Goal: Use online tool/utility: Utilize a website feature to perform a specific function

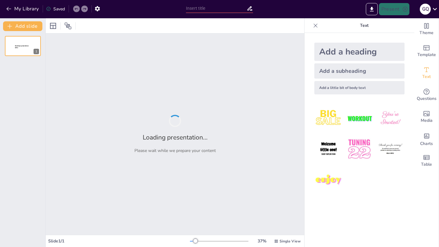
type input "Componentes Esenciales para un Contrato Social Exitoso"
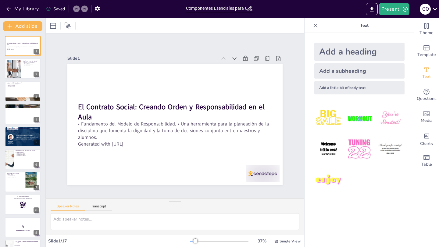
checkbox input "true"
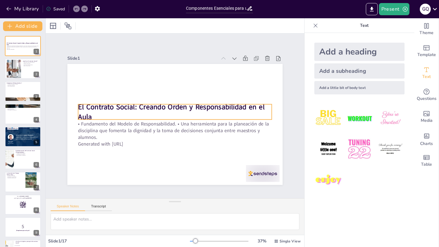
checkbox input "true"
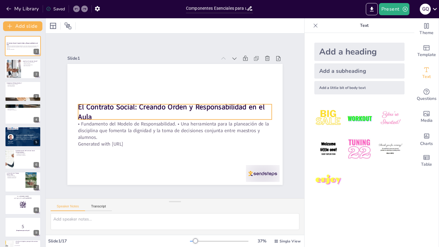
checkbox input "true"
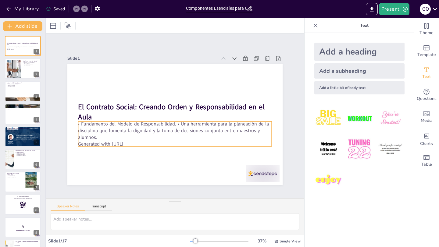
checkbox input "true"
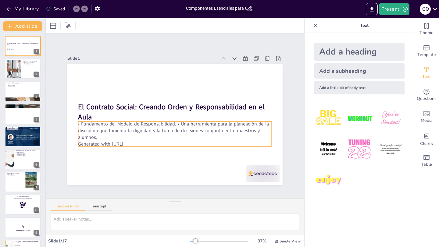
checkbox input "true"
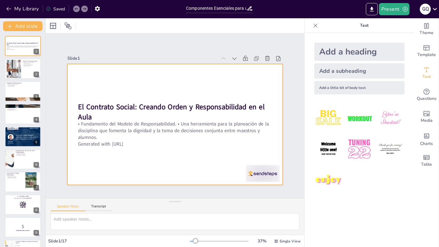
checkbox input "true"
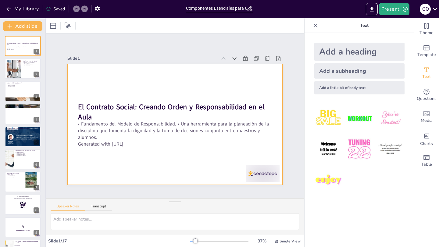
checkbox input "true"
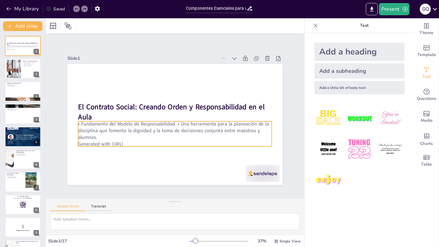
checkbox input "true"
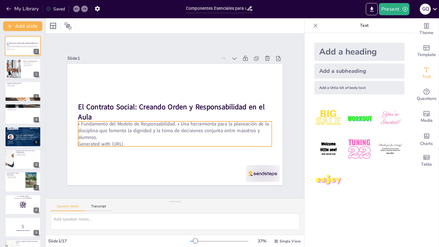
checkbox input "true"
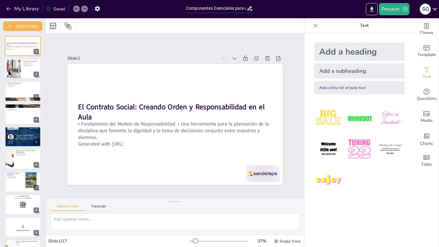
checkbox input "true"
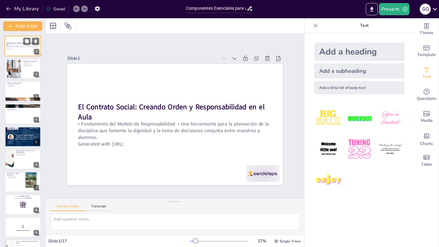
checkbox input "true"
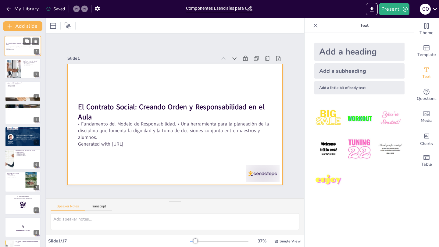
checkbox input "true"
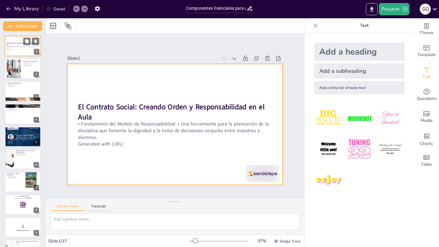
checkbox input "true"
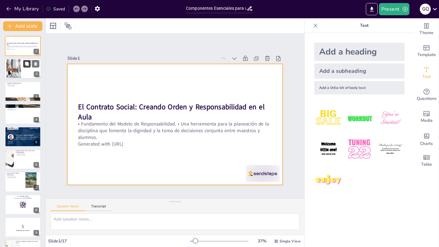
checkbox input "true"
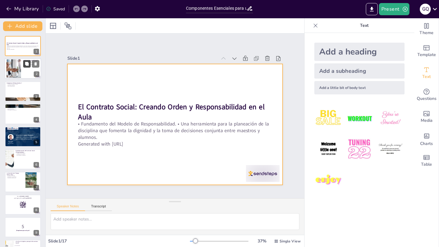
checkbox input "true"
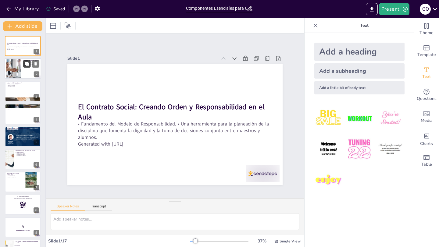
click at [25, 66] on button at bounding box center [26, 63] width 7 height 7
type textarea "La definición del Contrato Social es fundamental, ya que establece el marco sob…"
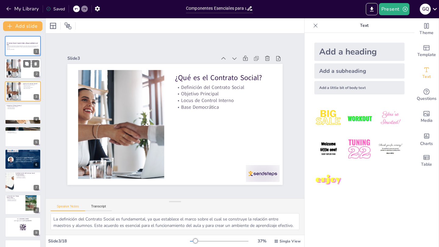
checkbox input "true"
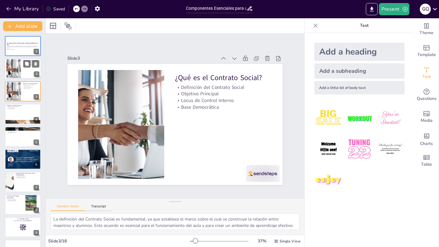
checkbox input "true"
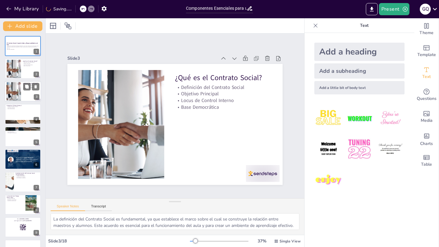
checkbox input "true"
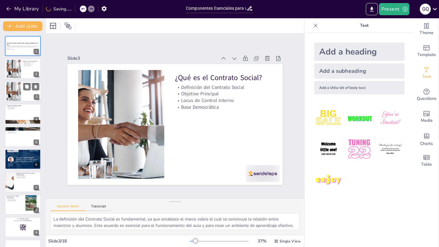
checkbox input "true"
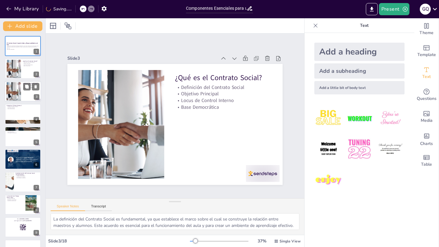
checkbox input "true"
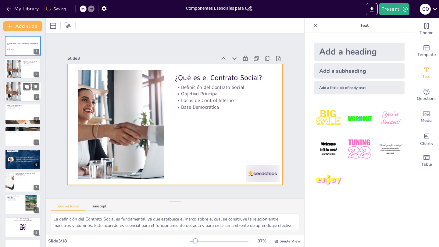
checkbox input "true"
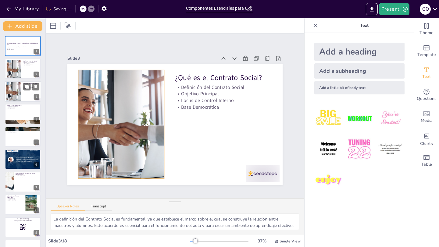
click at [13, 90] on div at bounding box center [13, 91] width 35 height 19
checkbox input "true"
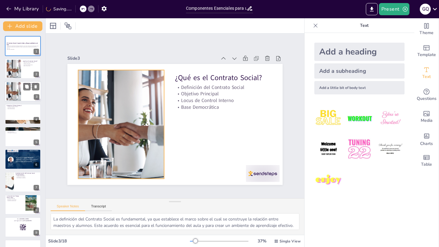
checkbox input "true"
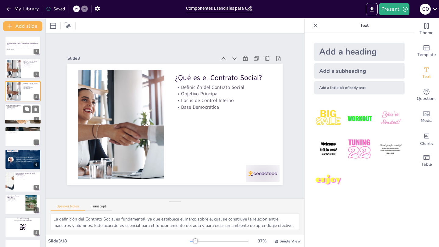
checkbox input "true"
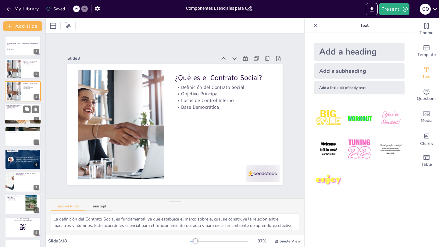
checkbox input "true"
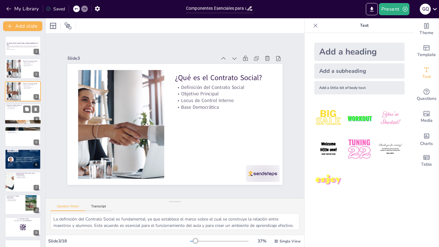
checkbox input "true"
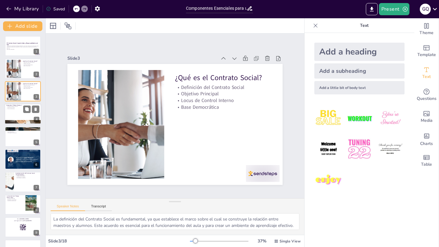
click at [11, 110] on div at bounding box center [23, 114] width 37 height 21
type textarea "El "Efecto Sistema" resalta cómo los sistemas rígidos pueden desmotivar a los a…"
checkbox input "true"
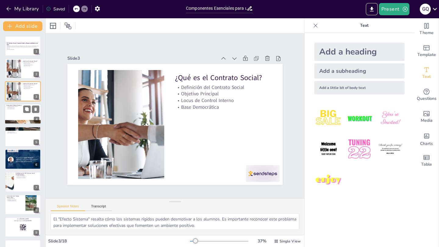
checkbox input "true"
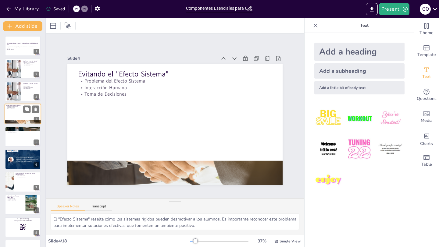
checkbox input "true"
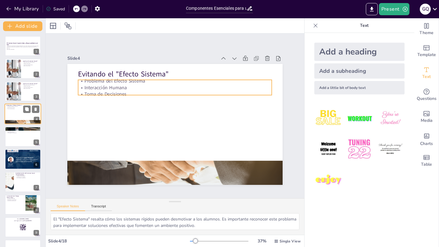
checkbox input "true"
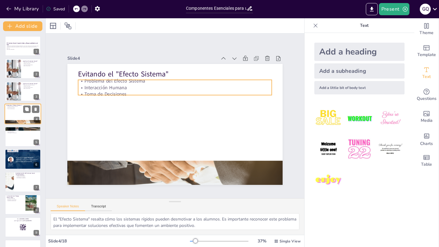
checkbox input "true"
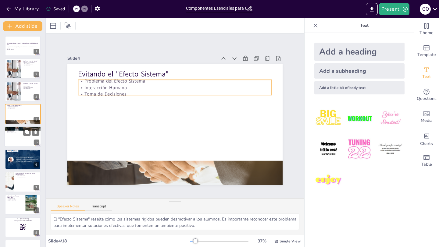
checkbox input "true"
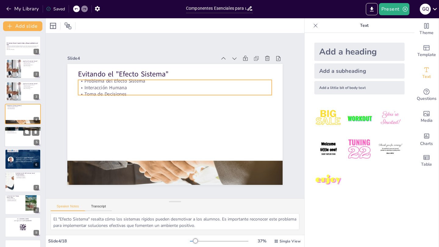
checkbox input "true"
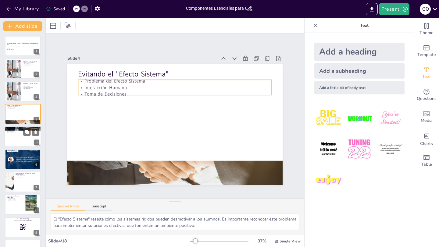
checkbox input "true"
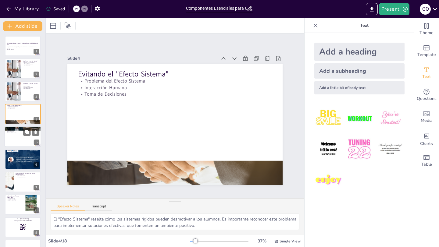
checkbox input "true"
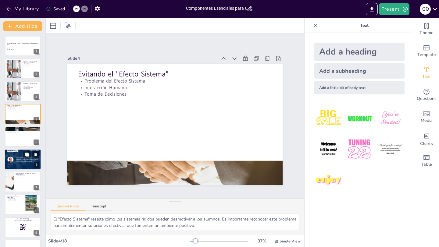
checkbox input "true"
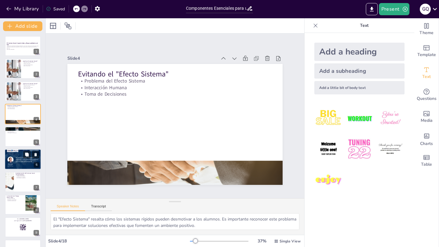
checkbox input "true"
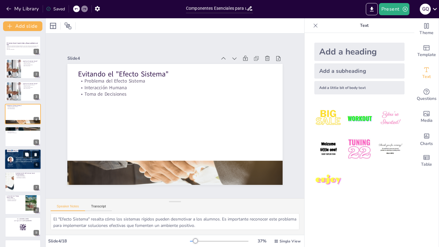
checkbox input "true"
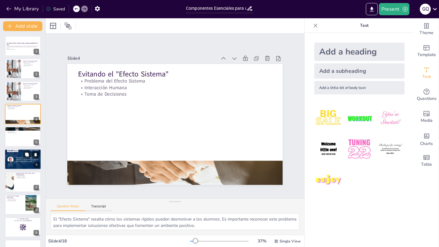
checkbox input "true"
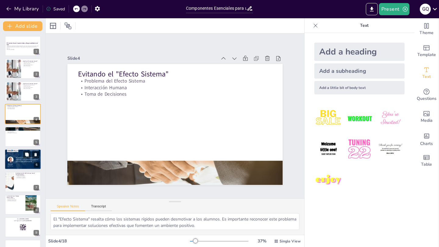
click at [21, 154] on p "Preservar la Dignidad" at bounding box center [22, 154] width 33 height 1
type textarea "Las buenas reglas son fundamentales para la efectividad del Contrato Social. De…"
checkbox input "true"
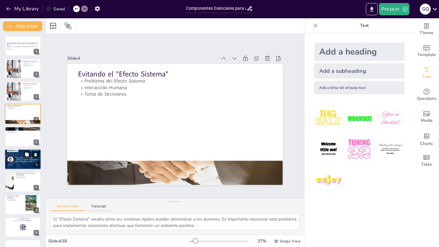
checkbox input "true"
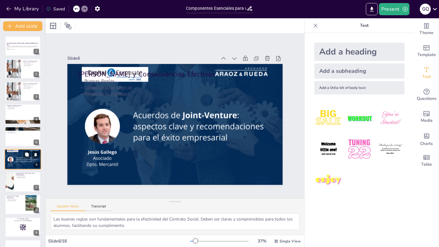
scroll to position [20, 0]
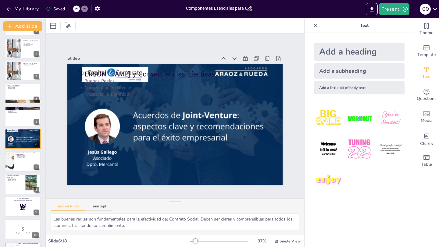
checkbox input "true"
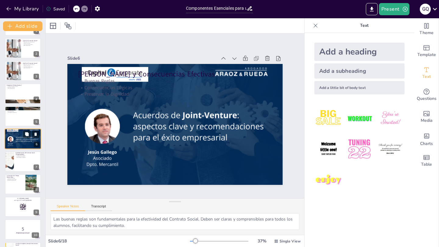
checkbox input "true"
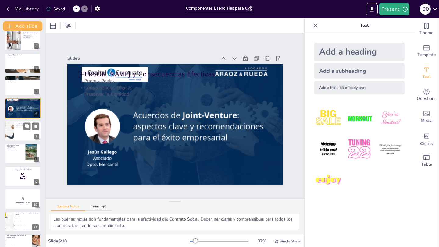
click at [17, 134] on div at bounding box center [23, 131] width 37 height 21
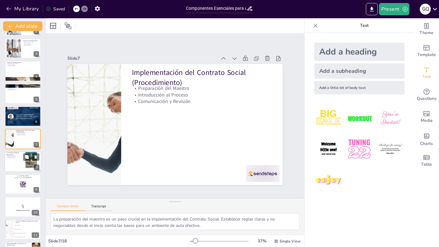
click at [16, 159] on div at bounding box center [23, 161] width 37 height 21
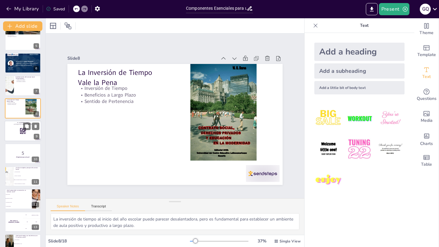
scroll to position [126, 0]
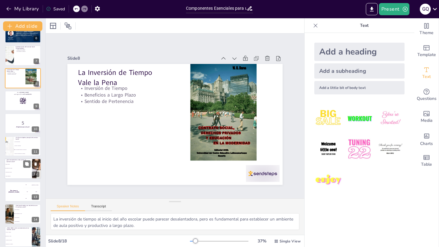
click at [14, 165] on li "Reglas estrictas" at bounding box center [18, 164] width 27 height 4
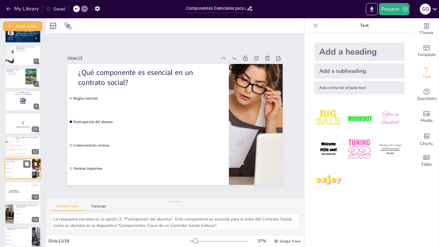
scroll to position [156, 0]
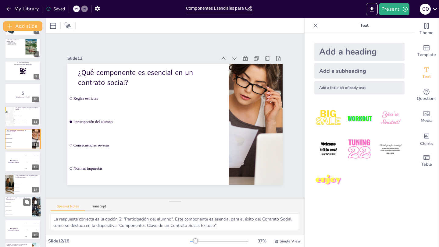
click at [10, 203] on li "Severas y punitivas" at bounding box center [18, 203] width 27 height 4
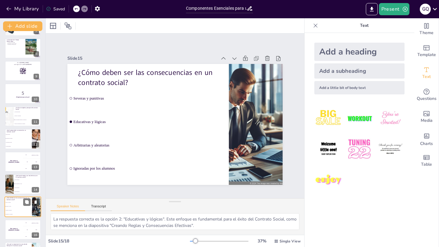
scroll to position [199, 0]
